Goal: Information Seeking & Learning: Find specific fact

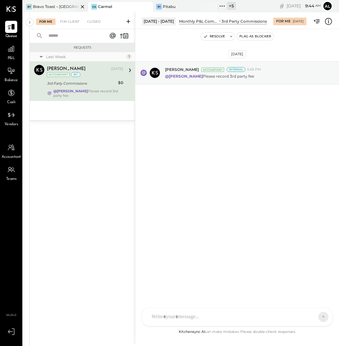
click at [69, 4] on div at bounding box center [77, 6] width 22 height 9
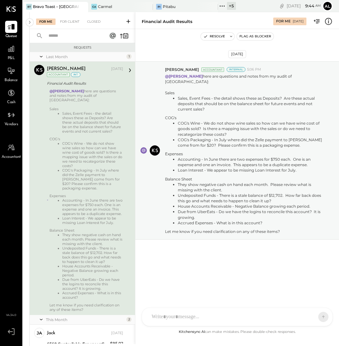
click at [92, 19] on div "Closed" at bounding box center [94, 22] width 20 height 6
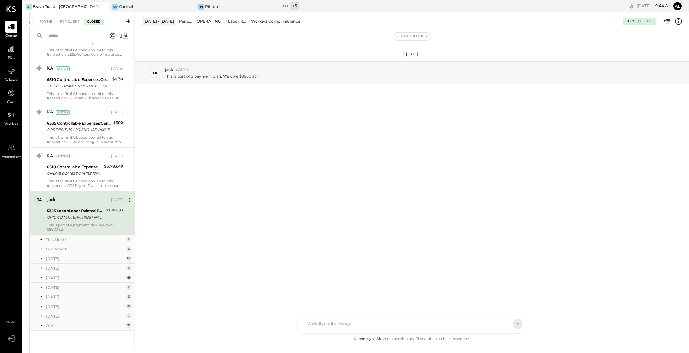
scroll to position [461, 0]
click at [40, 326] on icon at bounding box center [41, 327] width 6 height 6
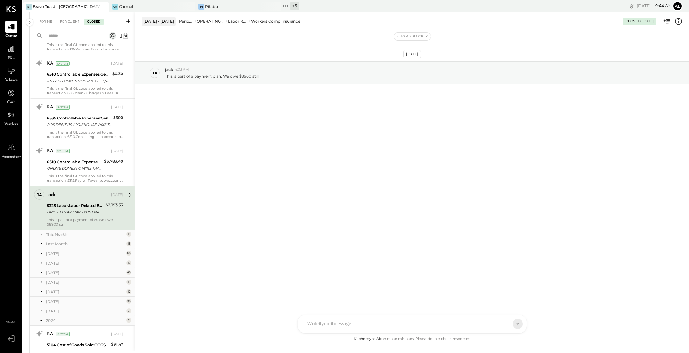
click at [41, 309] on icon at bounding box center [41, 310] width 6 height 6
click at [41, 300] on icon at bounding box center [41, 301] width 6 height 6
click at [43, 290] on icon at bounding box center [41, 291] width 6 height 6
click at [41, 279] on icon at bounding box center [41, 282] width 6 height 6
click at [41, 271] on icon at bounding box center [41, 272] width 6 height 6
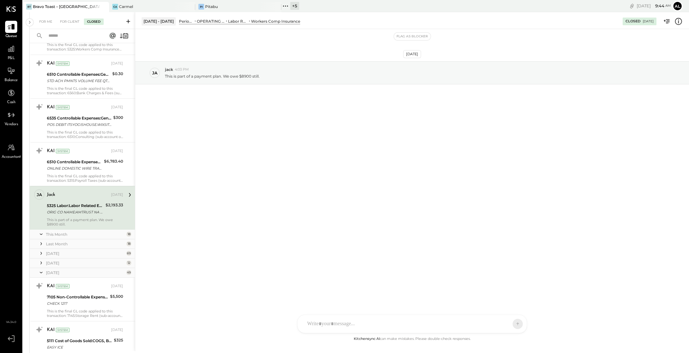
click at [41, 262] on icon at bounding box center [41, 262] width 6 height 6
click at [41, 255] on div at bounding box center [41, 253] width 6 height 8
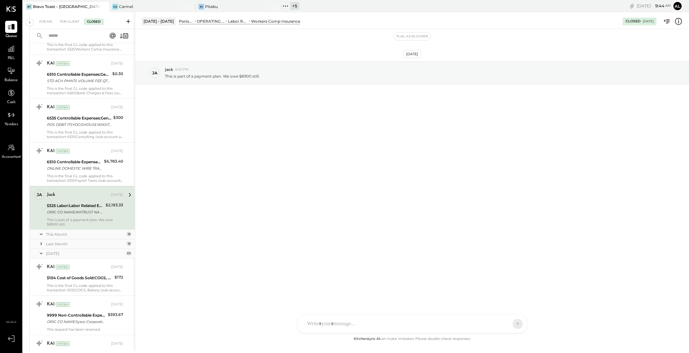
click at [42, 242] on icon at bounding box center [41, 243] width 6 height 6
click at [73, 34] on input "text" at bounding box center [74, 36] width 58 height 11
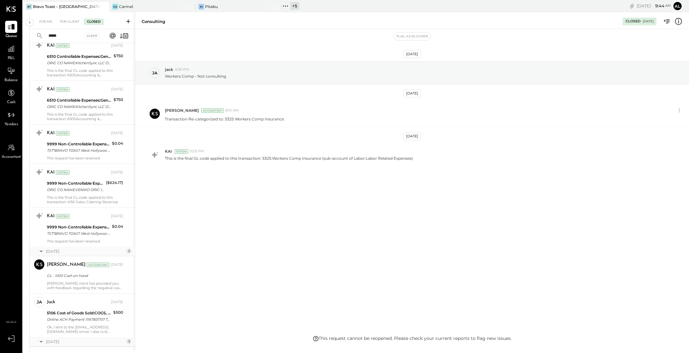
scroll to position [95, 0]
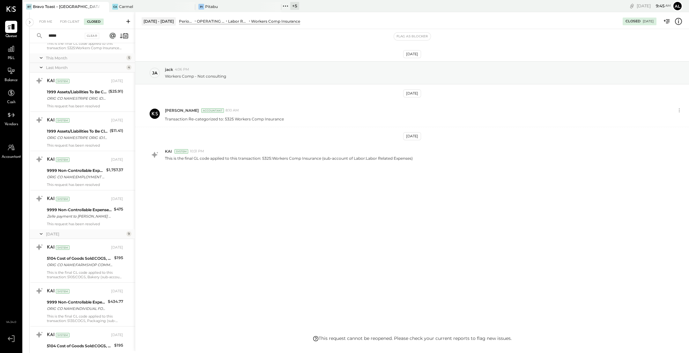
type input "*****"
click at [69, 37] on input "*****" at bounding box center [64, 36] width 39 height 11
click at [182, 203] on div "[DATE] [PERSON_NAME] 4:06 PM Workers Comp - Not consulting [DATE] [PERSON_NAME]…" at bounding box center [412, 182] width 554 height 306
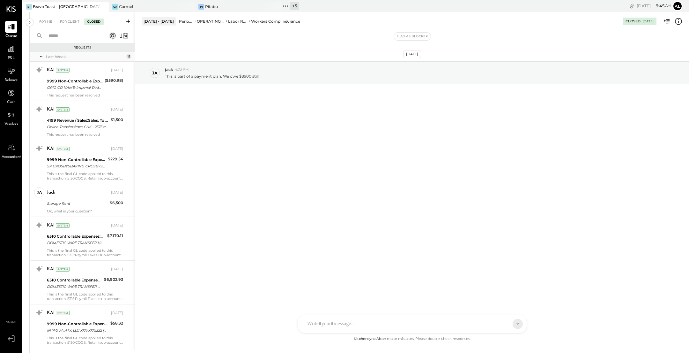
scroll to position [307, 0]
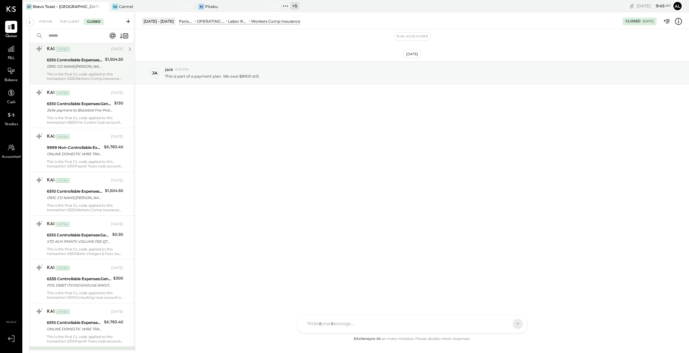
click at [80, 79] on div "This is the final GL code applied to this transaction: 5325:Workers Comp Insura…" at bounding box center [85, 76] width 76 height 9
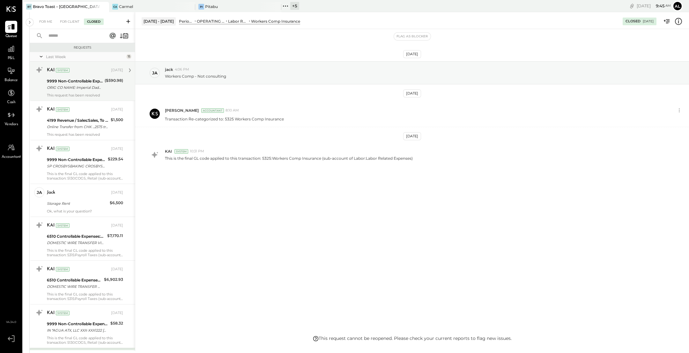
click at [84, 86] on div "ORIG CO NAME: Imperial Dade ORIG ID:TRXXXX9010 DESC DATE:250821 CO ENTRY DESCR:…" at bounding box center [75, 87] width 56 height 6
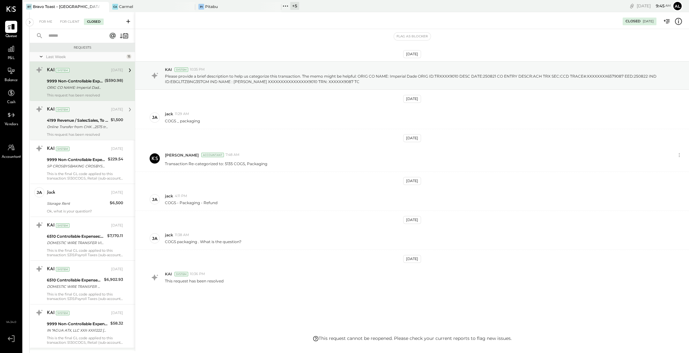
click at [86, 111] on div "KAI System" at bounding box center [78, 109] width 63 height 6
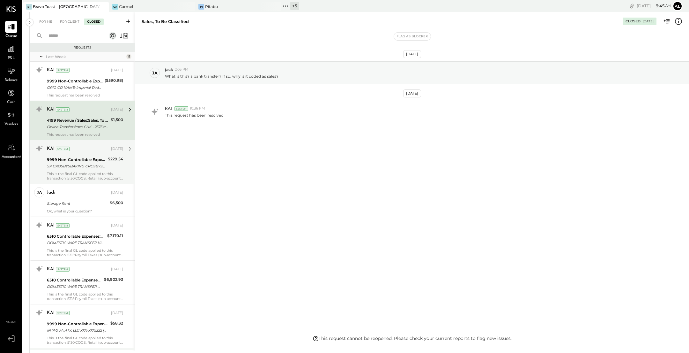
click at [87, 154] on div "KAI System [DATE] 9999 Non-Controllable Expenses:Other Income and Expenses:To B…" at bounding box center [85, 161] width 76 height 37
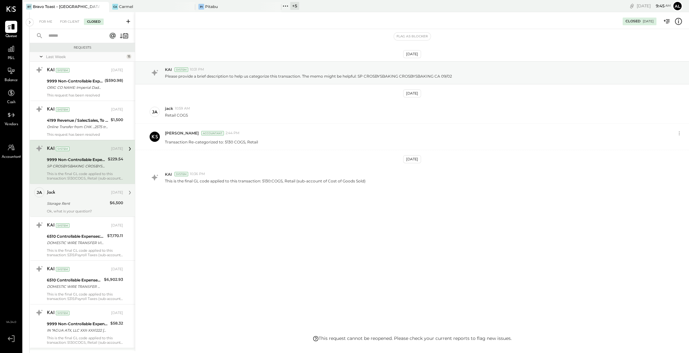
click at [92, 199] on div "Storage Rent" at bounding box center [77, 203] width 61 height 8
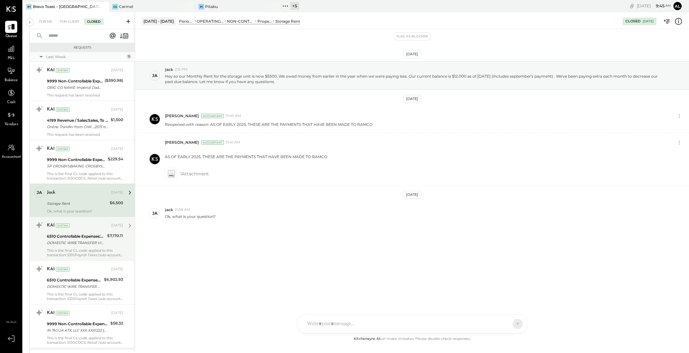
click at [90, 241] on div "DOMESTIC WIRE TRANSFER VIA: FIFTH THIRD BK NA/XXXXX0314 A/C: STRATEX REF:/TIME/…" at bounding box center [76, 242] width 58 height 6
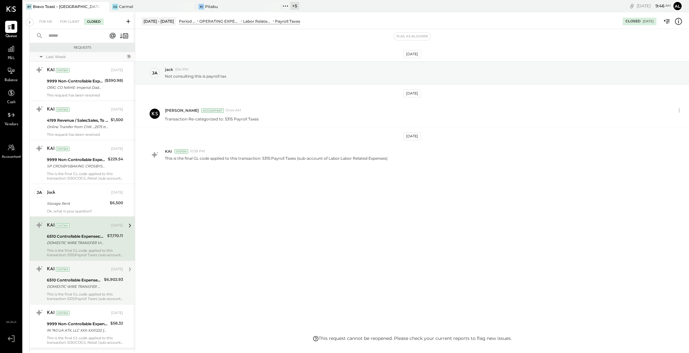
click at [90, 285] on div "DOMESTIC WIRE TRANSFER VIA: FIFTH THIRD BK NA/XXXXX0314 A/C: STRATEGY EXECUTION…" at bounding box center [74, 286] width 55 height 6
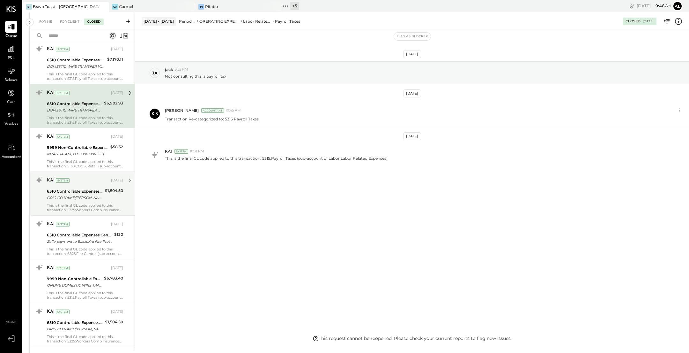
scroll to position [509, 0]
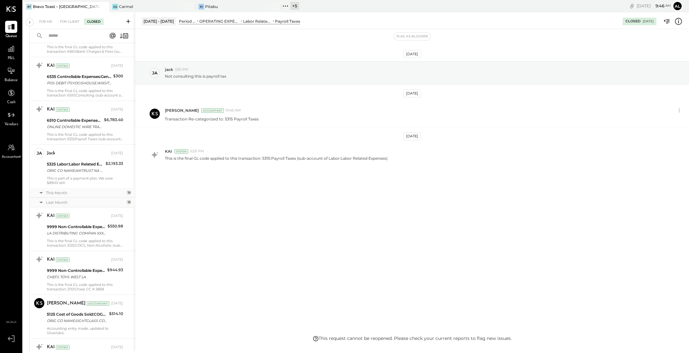
click at [81, 38] on input "text" at bounding box center [74, 36] width 58 height 11
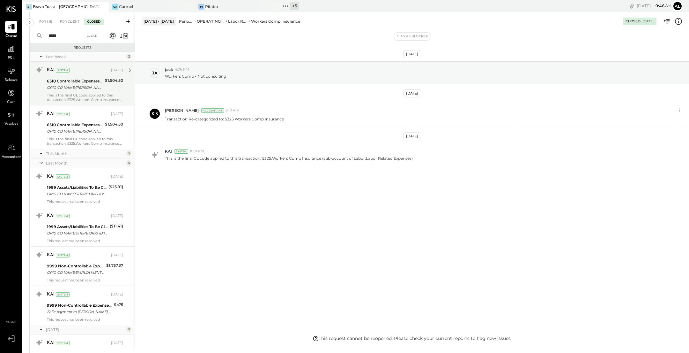
type input "*****"
click at [99, 304] on div "9999 Non-Controllable Expenses:Other Income and Expenses:To Be Classified P&L" at bounding box center [79, 305] width 65 height 6
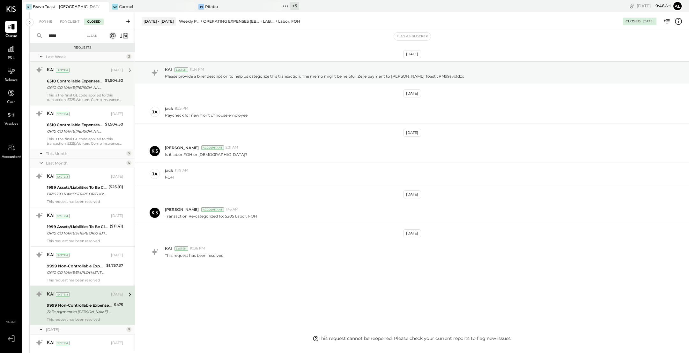
click at [78, 93] on div "This is the final GL code applied to this transaction: 5325:Workers Comp Insura…" at bounding box center [85, 97] width 76 height 9
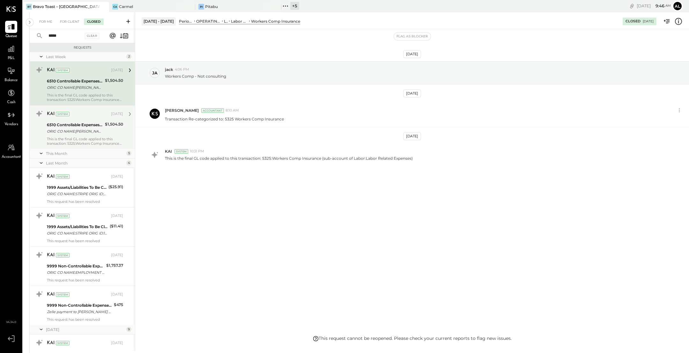
click at [81, 123] on div "6510 Controllable Expenses:General & Administrative Expenses:Consulting" at bounding box center [75, 125] width 56 height 6
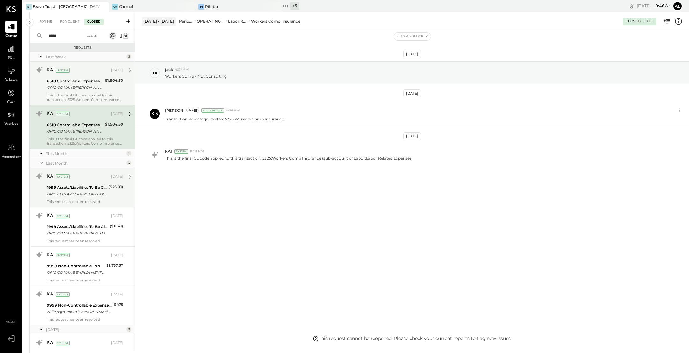
click at [84, 185] on div "1999 Assets/Liabilities To Be Classified" at bounding box center [77, 187] width 60 height 6
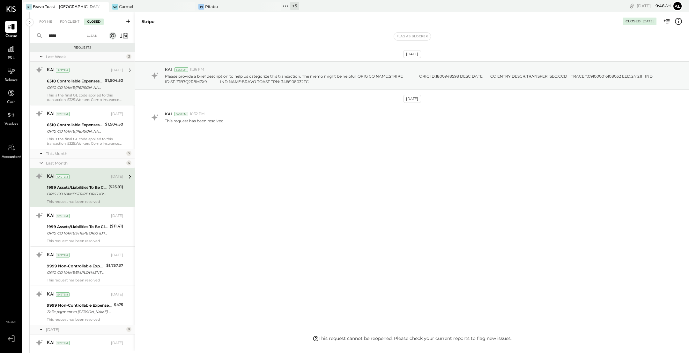
click at [41, 152] on icon at bounding box center [41, 153] width 6 height 16
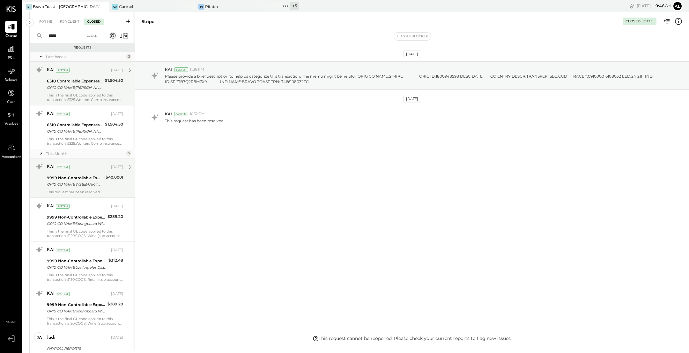
click at [65, 181] on div "ORIG CO NAME:WEBBANK/TOAST ORIG ID:1153126 DESC DATE: CO ENTRY DESCR:XXXXXX6002…" at bounding box center [75, 184] width 56 height 6
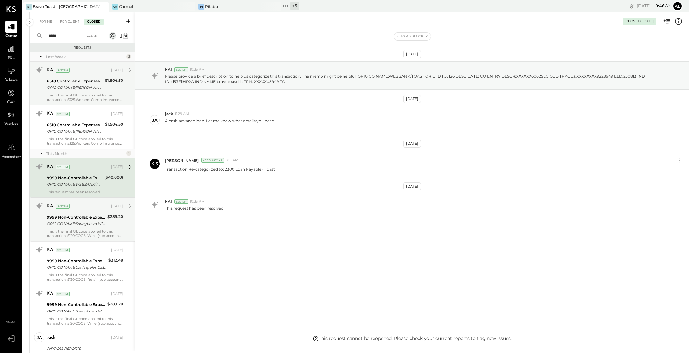
click at [72, 212] on div "KAI System [DATE] 9999 Non-Controllable Expenses:Other Income and Expenses:To B…" at bounding box center [85, 219] width 76 height 37
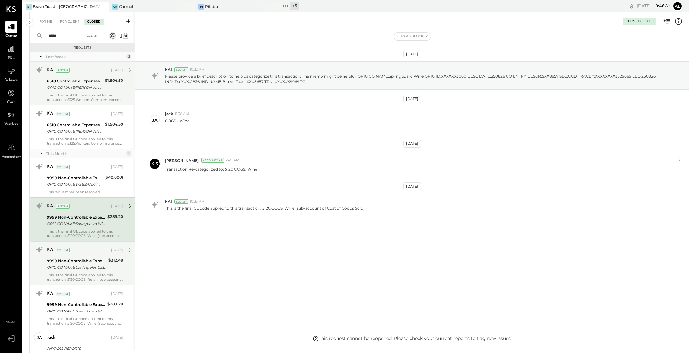
click at [87, 260] on div "9999 Non-Controllable Expenses:Other Income and Expenses:To Be Classified P&L" at bounding box center [77, 261] width 60 height 6
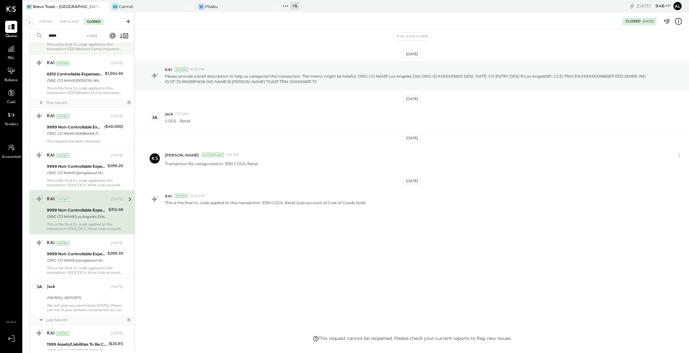
click at [87, 260] on div "ORIG CO NAME:Springboard Wine ORIG ID:XXXXXX3000 DESC DATE:250821 CO ENTRY DESC…" at bounding box center [76, 260] width 59 height 6
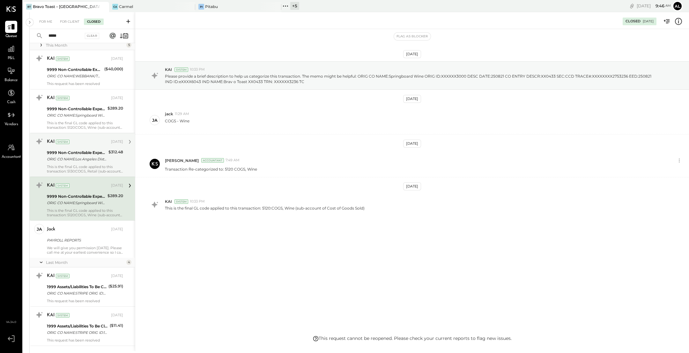
scroll to position [109, 0]
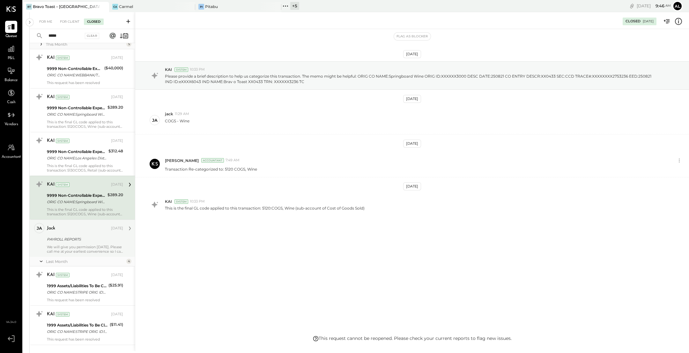
click at [87, 235] on div "PAYROLL REPORTS" at bounding box center [84, 239] width 74 height 8
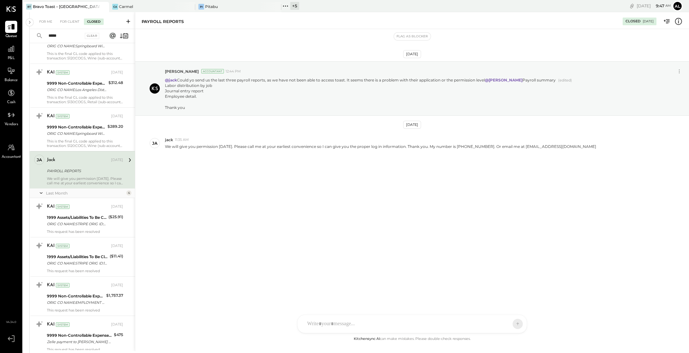
scroll to position [179, 0]
click at [83, 211] on div "KAI System [DATE] 1999 Assets/Liabilities To Be Classified ORIG CO NAME:STRIPE …" at bounding box center [85, 215] width 76 height 33
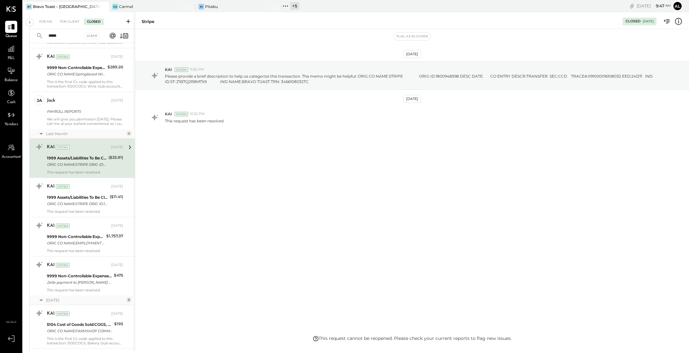
scroll to position [239, 0]
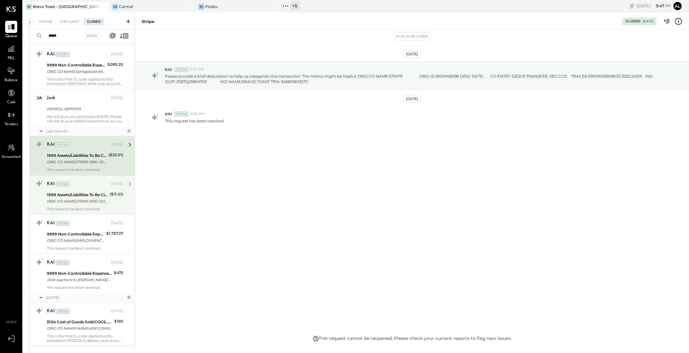
click at [78, 194] on div "1999 Assets/Liabilities To Be Classified" at bounding box center [77, 194] width 61 height 6
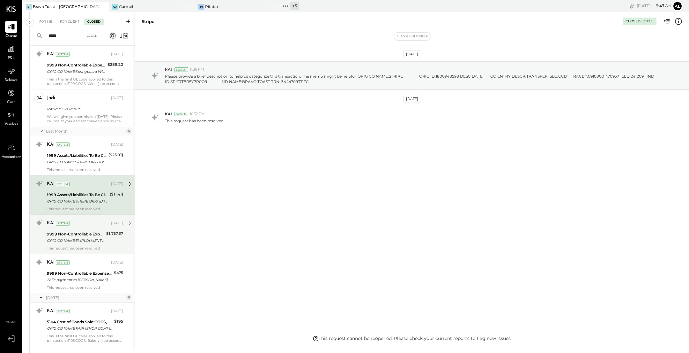
click at [83, 236] on div "9999 Non-Controllable Expenses:Other Income and Expenses:To Be Classified P&L" at bounding box center [75, 234] width 57 height 6
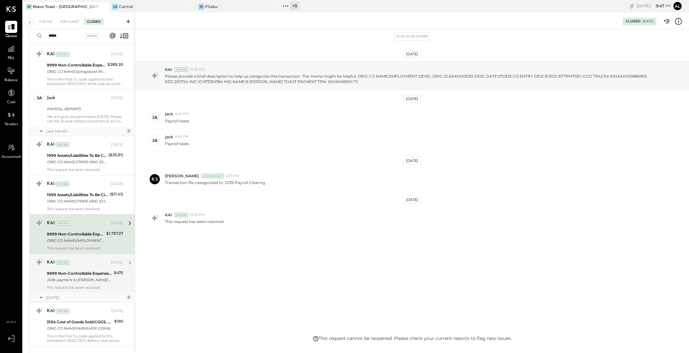
click at [89, 273] on div "9999 Non-Controllable Expenses:Other Income and Expenses:To Be Classified P&L" at bounding box center [79, 273] width 65 height 6
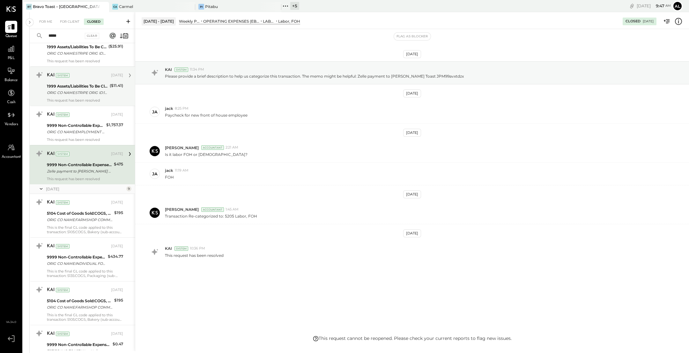
scroll to position [350, 0]
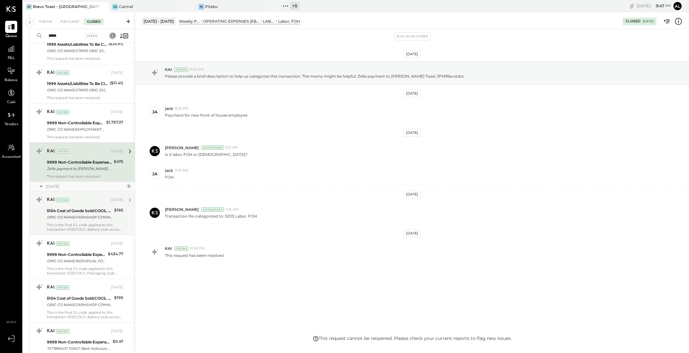
click at [82, 210] on div "5104 Cost of Goods Sold:COGS, Grocery" at bounding box center [79, 210] width 65 height 6
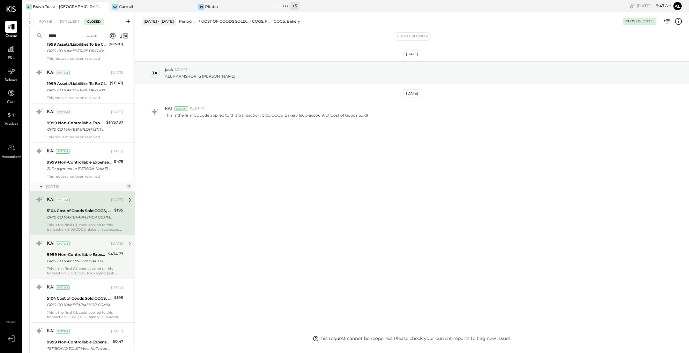
click at [90, 243] on div "KAI System" at bounding box center [78, 243] width 63 height 6
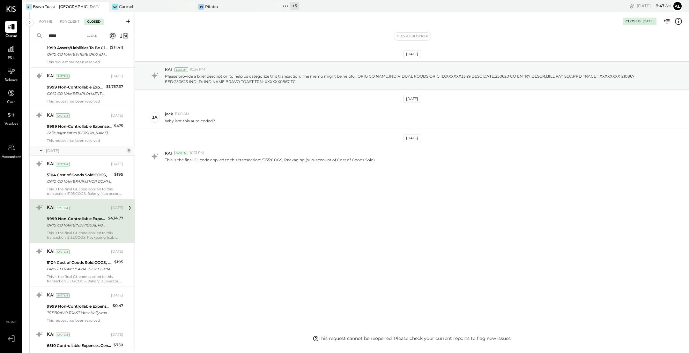
scroll to position [399, 0]
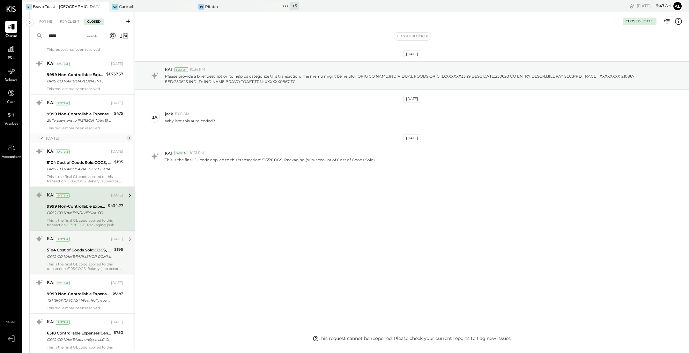
click at [90, 255] on div "ORIG CO NAME:FARMSHOP COMMISS ORIG ID:XXXXXX2236 DESC DATE:250530 CO ENTRY DESC…" at bounding box center [79, 256] width 65 height 6
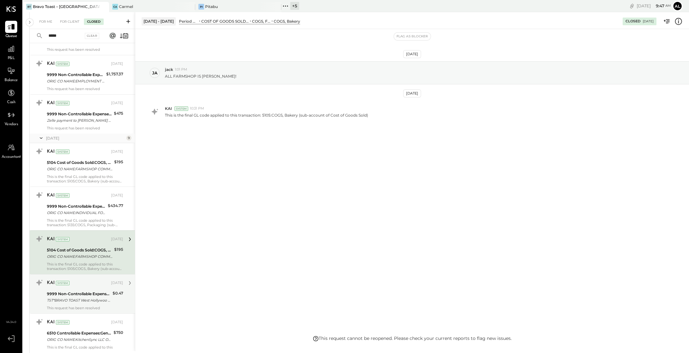
click at [88, 291] on div "9999 Non-Controllable Expenses:Other Income and Expenses:To Be Classified P&L" at bounding box center [79, 293] width 64 height 6
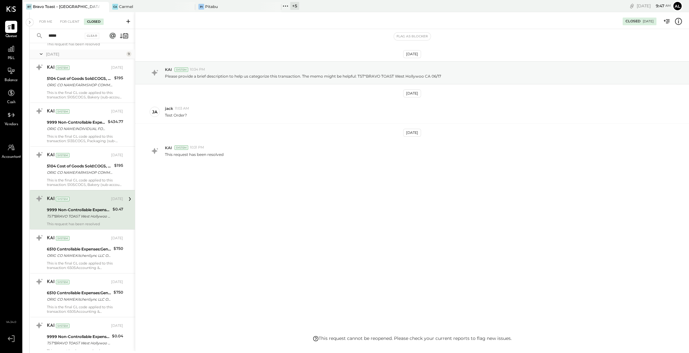
scroll to position [486, 0]
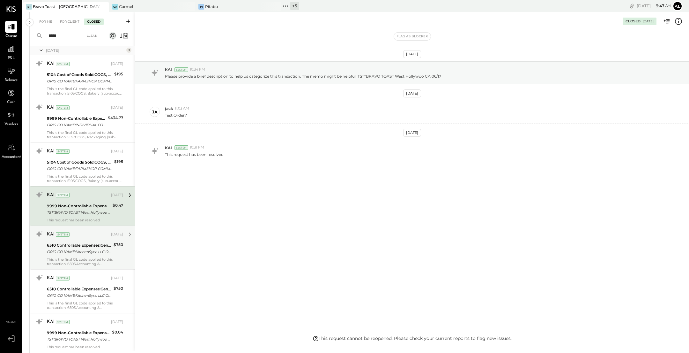
click at [84, 248] on div "ORIG CO NAME:KitchenSync LLC ORIG ID:XXXXXX5317 DESC DATE: CO ENTRY DESCR:[DOMA…" at bounding box center [79, 251] width 65 height 6
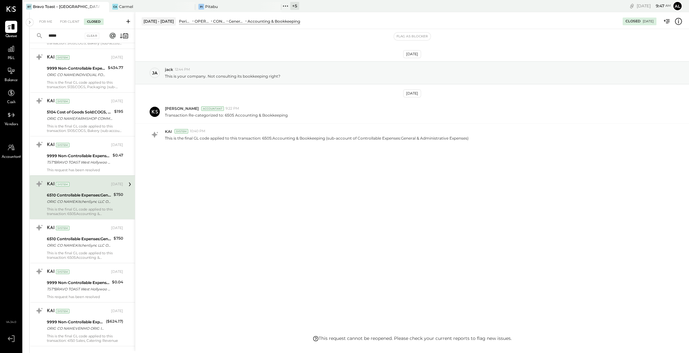
scroll to position [541, 0]
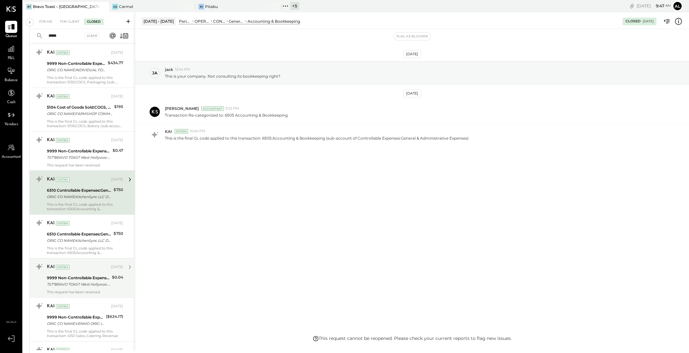
click at [90, 274] on div "9999 Non-Controllable Expenses:Other Income and Expenses:To Be Classified P&L" at bounding box center [78, 277] width 63 height 6
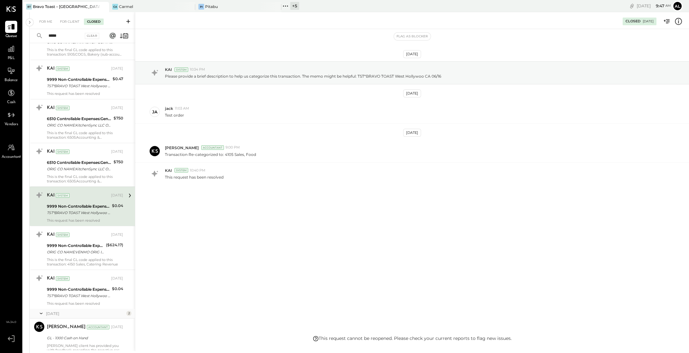
scroll to position [615, 0]
click at [90, 284] on div "9999 Non-Controllable Expenses:Other Income and Expenses:To Be Classified P&L" at bounding box center [78, 287] width 63 height 6
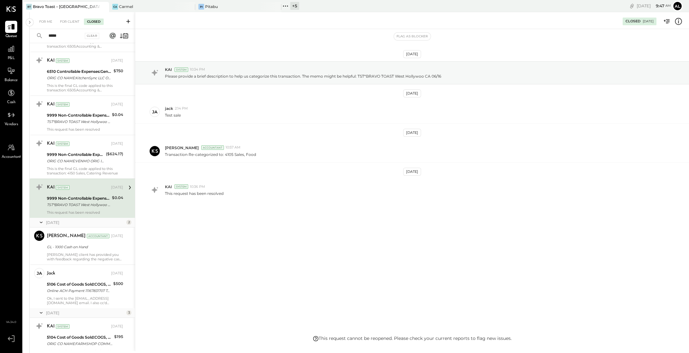
scroll to position [706, 0]
click at [85, 250] on div "[PERSON_NAME] client has provided you with feedback regarding the negative cash…" at bounding box center [85, 254] width 76 height 9
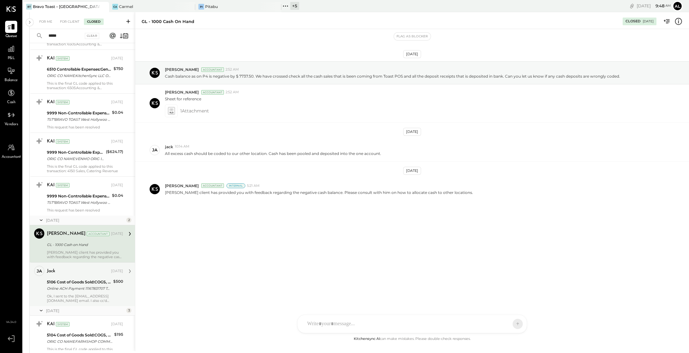
click at [87, 276] on div "jack [DATE] 5106 Cost of Goods Sold:COGS, Dairy Online ACH Payment 11167831707 …" at bounding box center [85, 284] width 76 height 37
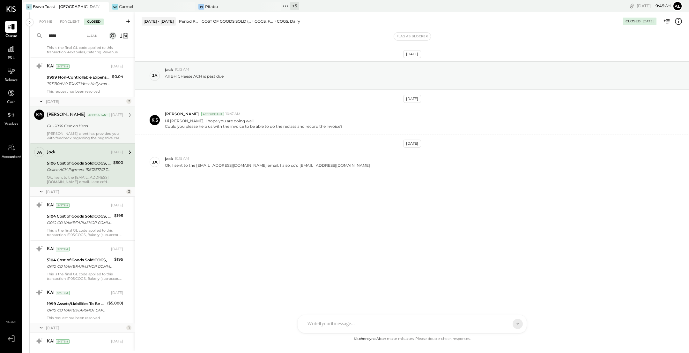
scroll to position [825, 0]
click at [84, 197] on div "KAI System [DATE] 5104 Cost of Goods Sold:COGS, Grocery ORIG CO NAME:FARMSHOP C…" at bounding box center [82, 217] width 105 height 43
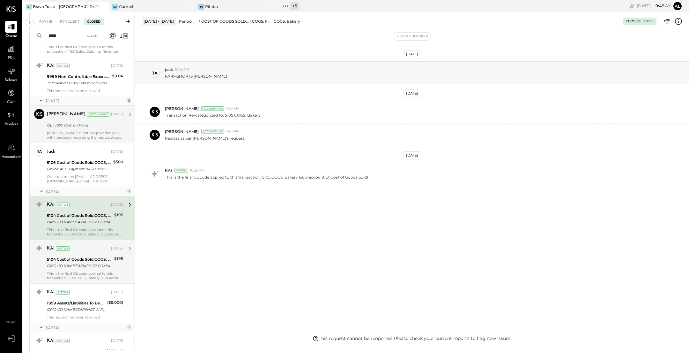
click at [84, 256] on div "5104 Cost of Goods Sold:COGS, Grocery" at bounding box center [79, 259] width 65 height 6
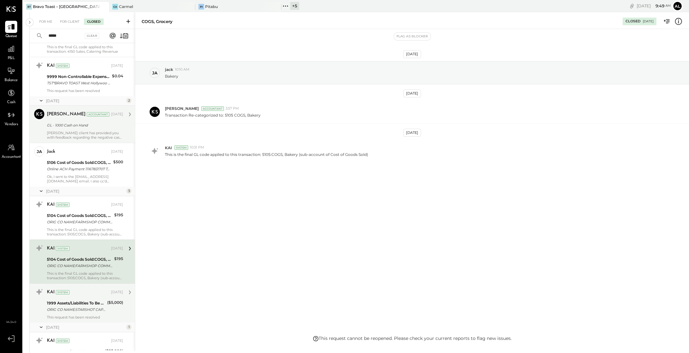
click at [93, 300] on div "1999 Assets/Liabilities To Be Classified" at bounding box center [76, 303] width 58 height 6
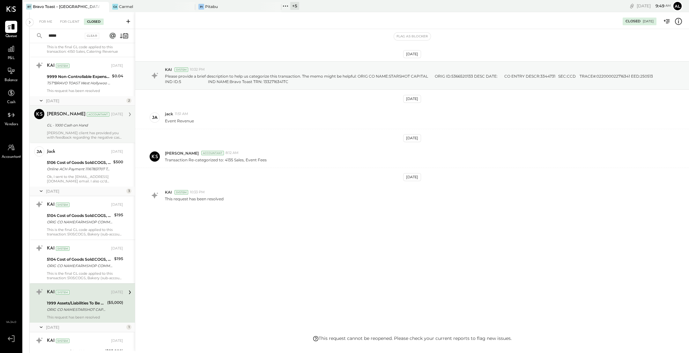
scroll to position [892, 0]
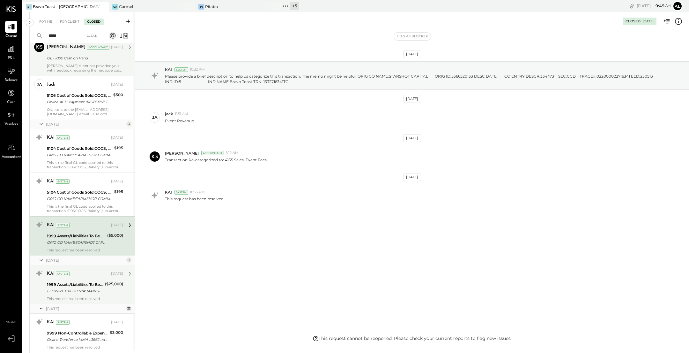
click at [95, 284] on div "1999 Assets/Liabilities To Be Classified" at bounding box center [75, 284] width 56 height 6
